Goal: Book appointment/travel/reservation

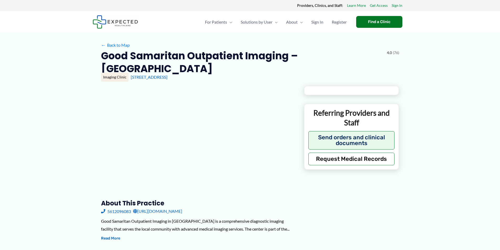
type input "**********"
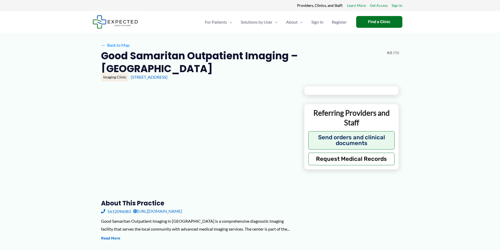
type input "**********"
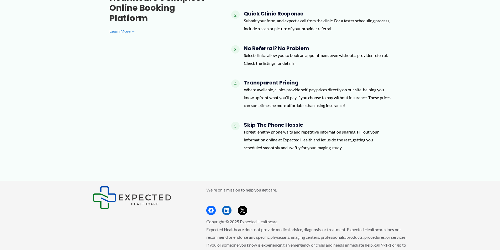
scroll to position [540, 0]
